Goal: Information Seeking & Learning: Check status

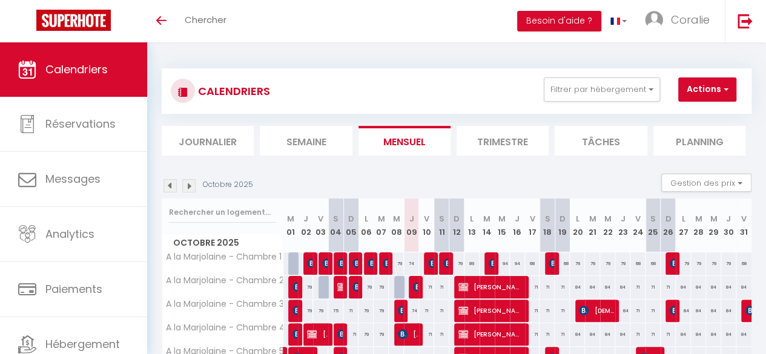
scroll to position [120, 0]
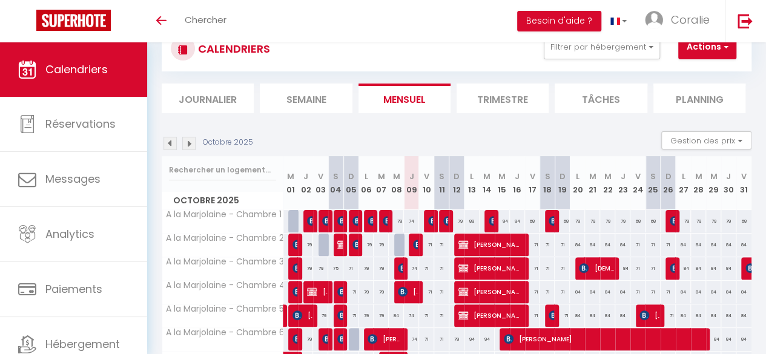
scroll to position [120, 0]
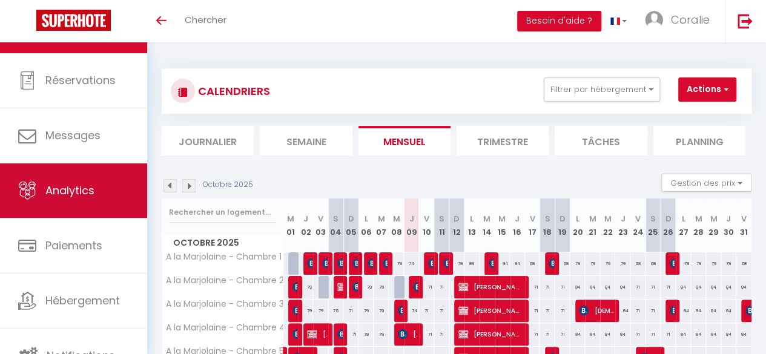
click at [79, 180] on link "Analytics" at bounding box center [73, 190] width 147 height 54
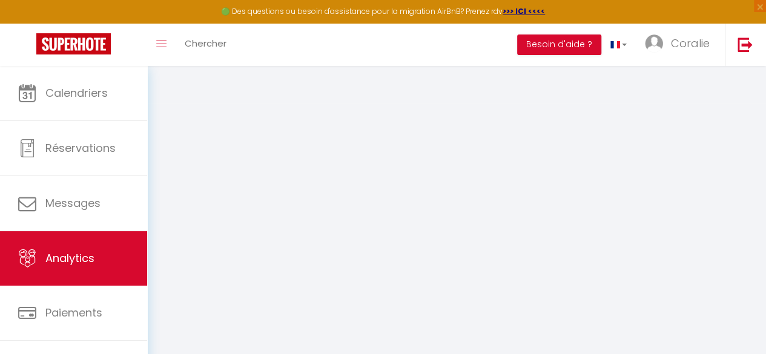
select select "2025"
select select "10"
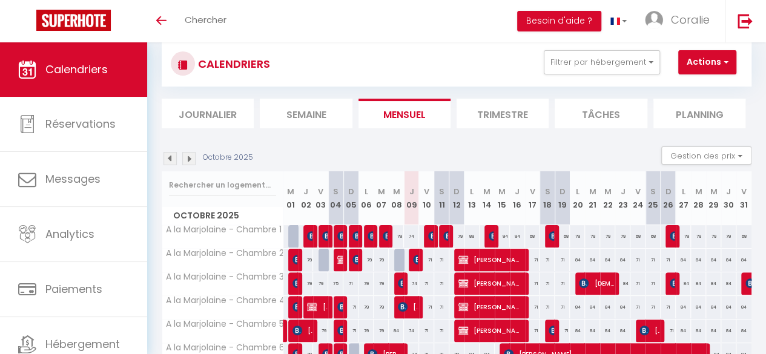
scroll to position [24, 0]
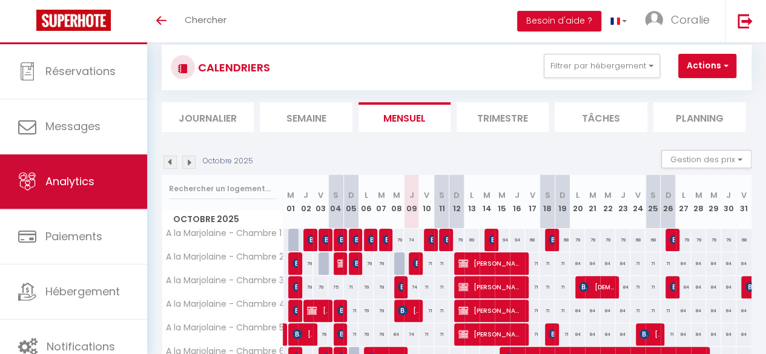
click at [65, 182] on span "Analytics" at bounding box center [69, 181] width 49 height 15
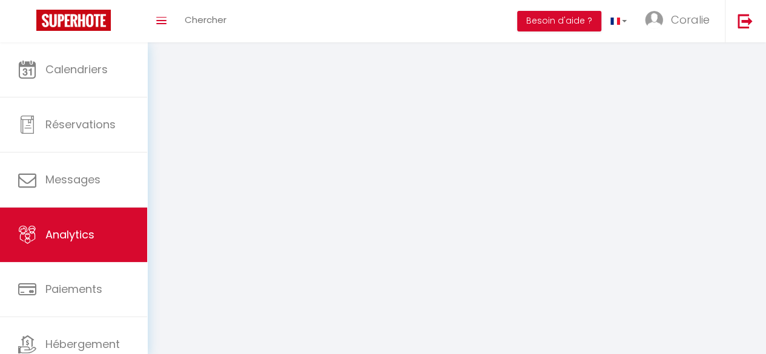
select select "2025"
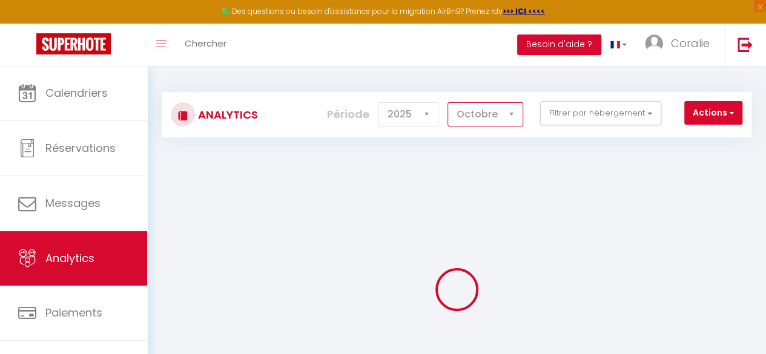
click at [496, 123] on select "Janvier Février Mars Avril Mai Juin Juillet Août Septembre Octobre Novembre Déc…" at bounding box center [485, 114] width 76 height 24
select select "11"
click at [448, 102] on select "Janvier Février Mars Avril Mai Juin Juillet Août Septembre Octobre Novembre Déc…" at bounding box center [485, 114] width 76 height 24
